Goal: Find specific page/section: Find specific page/section

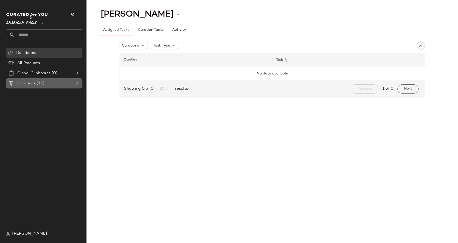
click at [26, 85] on span "Curations" at bounding box center [26, 84] width 18 height 6
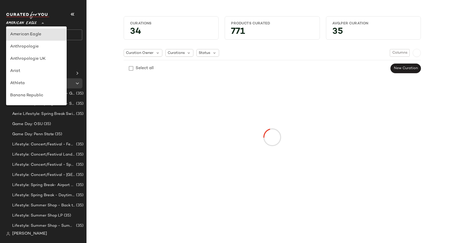
click at [24, 26] on span "American Eagle" at bounding box center [21, 21] width 31 height 9
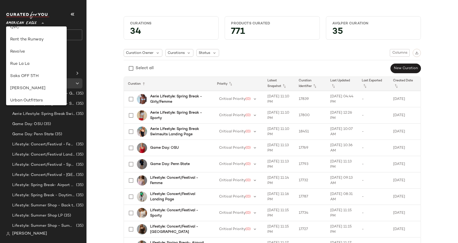
scroll to position [222, 0]
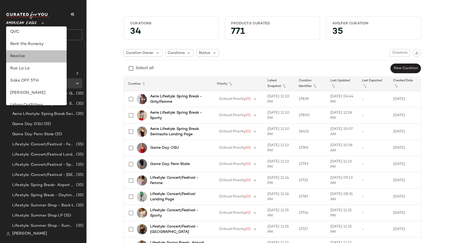
click at [26, 58] on div "Revolve" at bounding box center [36, 56] width 52 height 6
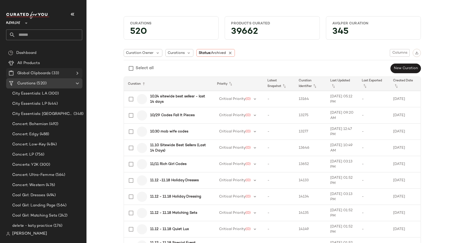
click at [44, 73] on span "Global Clipboards" at bounding box center [33, 73] width 33 height 6
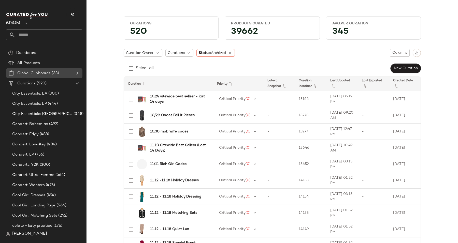
click at [80, 74] on Clipboards "Global Clipboards (33)" at bounding box center [44, 73] width 76 height 10
click at [77, 72] on icon at bounding box center [77, 73] width 6 height 6
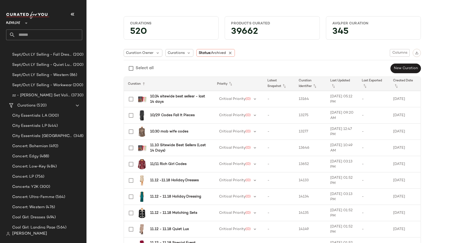
scroll to position [306, 0]
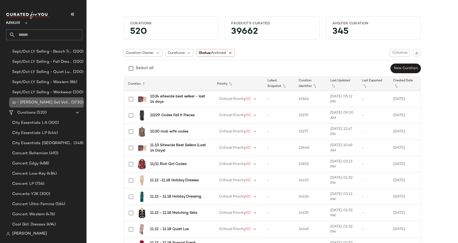
click at [32, 99] on div "zz - [PERSON_NAME] Set Validation (3730)" at bounding box center [47, 102] width 76 height 10
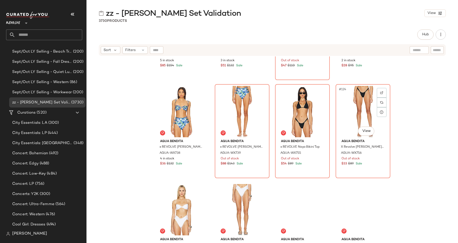
scroll to position [2922, 0]
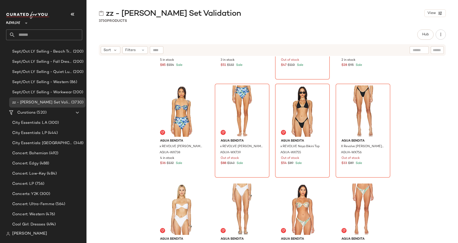
click at [22, 21] on div "Revolve **" at bounding box center [14, 20] width 16 height 13
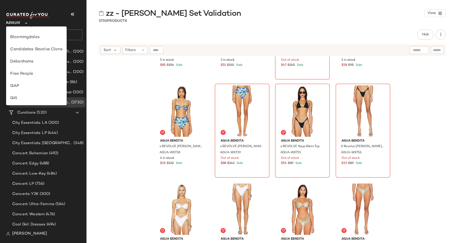
scroll to position [73, 0]
click at [28, 72] on div "Free People" at bounding box center [36, 71] width 52 height 6
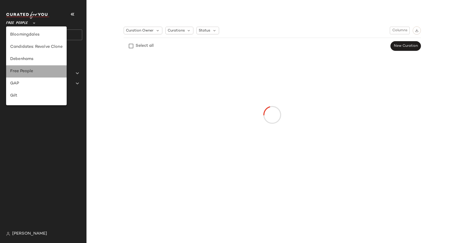
scroll to position [0, 0]
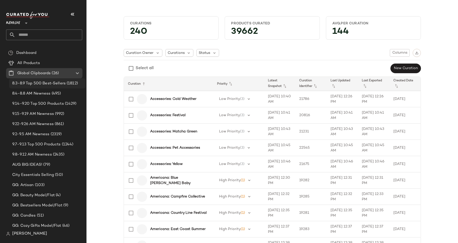
type input "**"
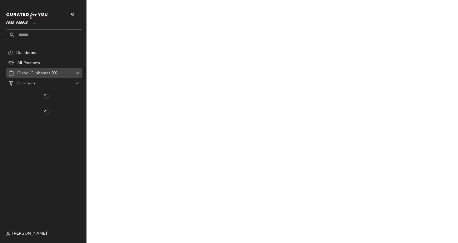
click at [51, 74] on span "(0)" at bounding box center [54, 73] width 6 height 6
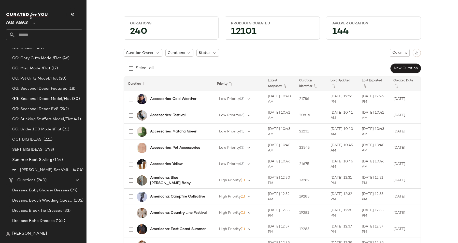
scroll to position [181, 0]
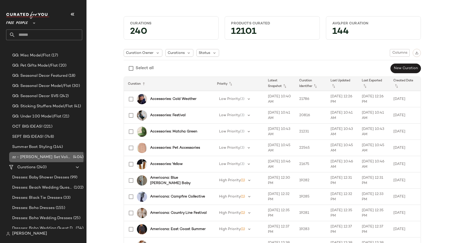
click at [46, 157] on span "zz - [PERSON_NAME] Set Validation" at bounding box center [42, 157] width 60 height 6
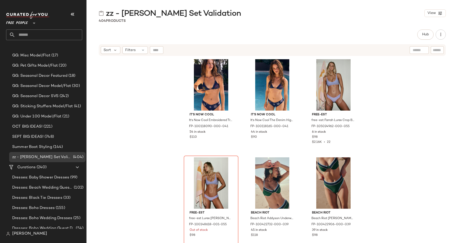
click at [137, 90] on div "It's Now Cool It's Now Cool Embroidered Triangle Top at Free People in Blue, Si…" at bounding box center [271, 155] width 371 height 199
click at [142, 123] on div "It's Now Cool It's Now Cool Embroidered Triangle Top at Free People in Blue, Si…" at bounding box center [271, 155] width 371 height 199
